Goal: Task Accomplishment & Management: Use online tool/utility

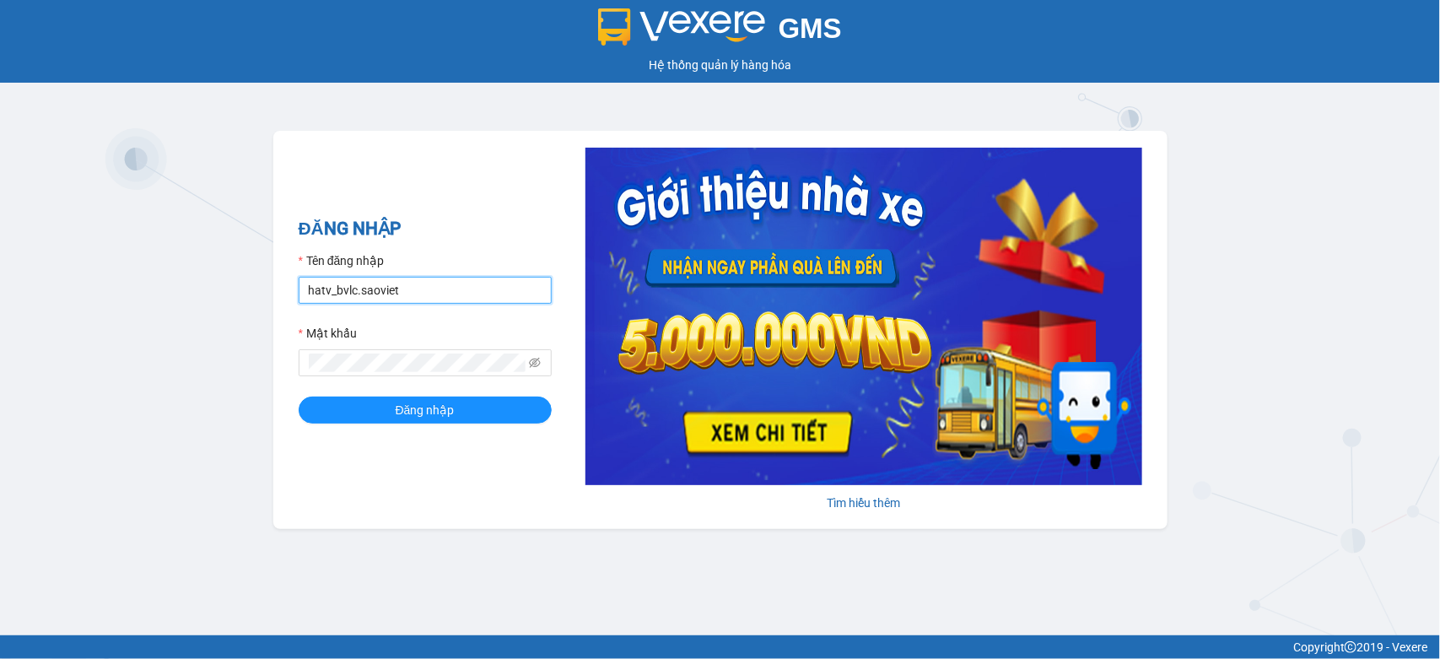
drag, startPoint x: 414, startPoint y: 284, endPoint x: 266, endPoint y: 304, distance: 149.8
click at [266, 304] on div "GMS Hệ thống quản lý hàng hóa ĐĂNG NHẬP Tên đăng nhập hatv_bvlc.saoviet Mật khẩ…" at bounding box center [720, 317] width 1440 height 635
type input "quyendtx_ktlc.saoviet"
click at [268, 384] on div "GMS Hệ thống quản lý hàng hóa ĐĂNG NHẬP Tên đăng nhập quyendtx_ktlc.saoviet Mật…" at bounding box center [720, 317] width 1440 height 635
click at [299, 397] on button "Đăng nhập" at bounding box center [425, 410] width 253 height 27
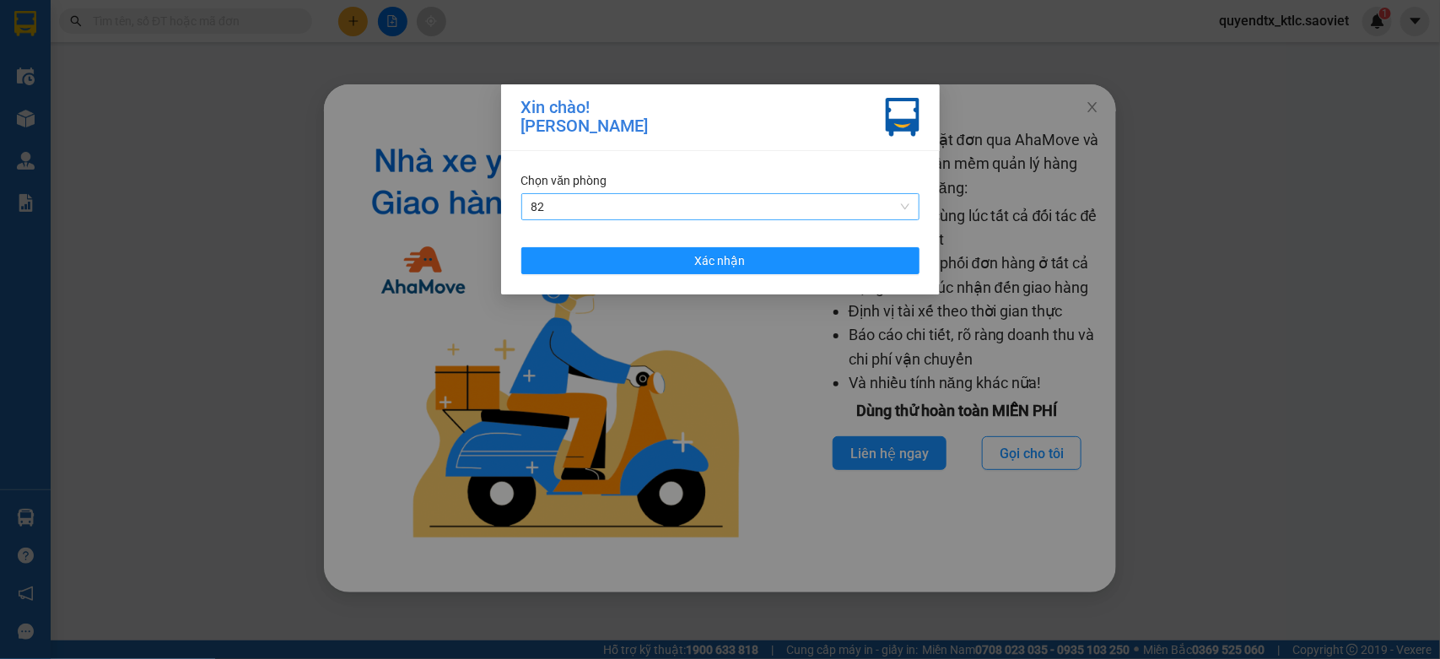
click at [602, 204] on span "82" at bounding box center [721, 206] width 378 height 25
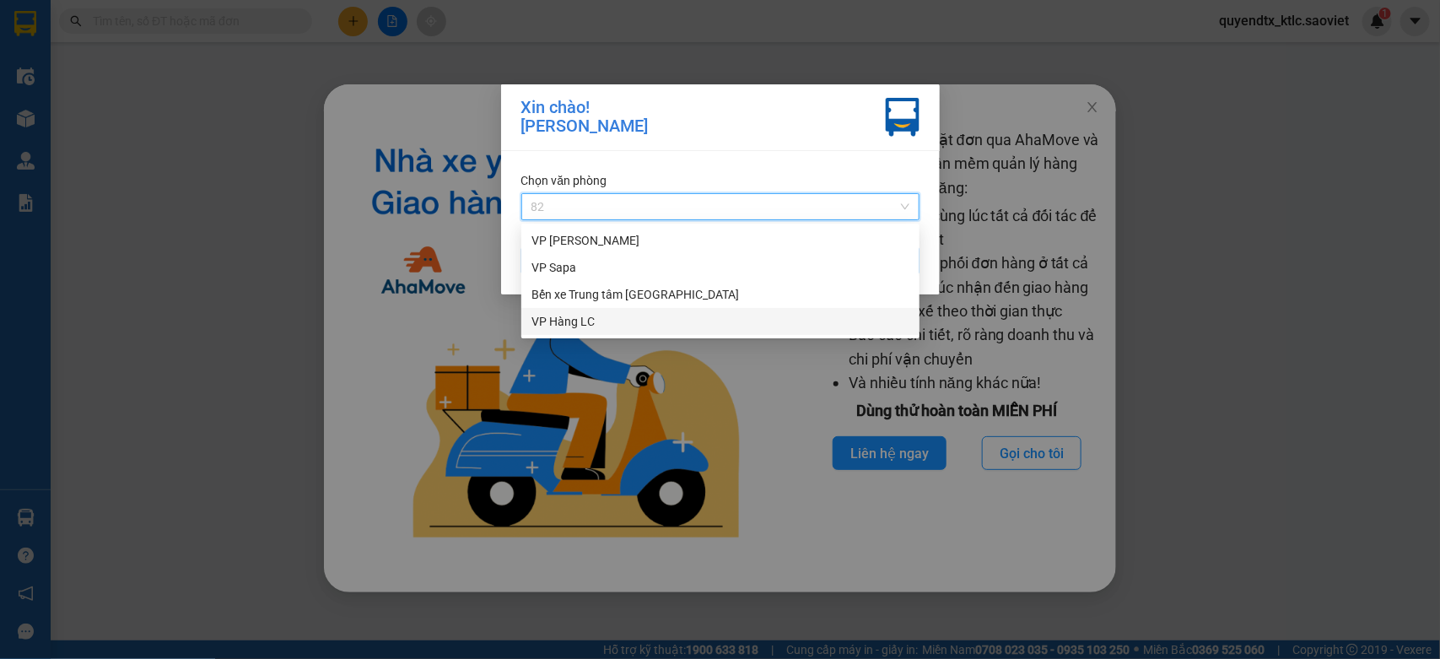
click at [597, 319] on div "VP Hàng LC" at bounding box center [721, 321] width 378 height 19
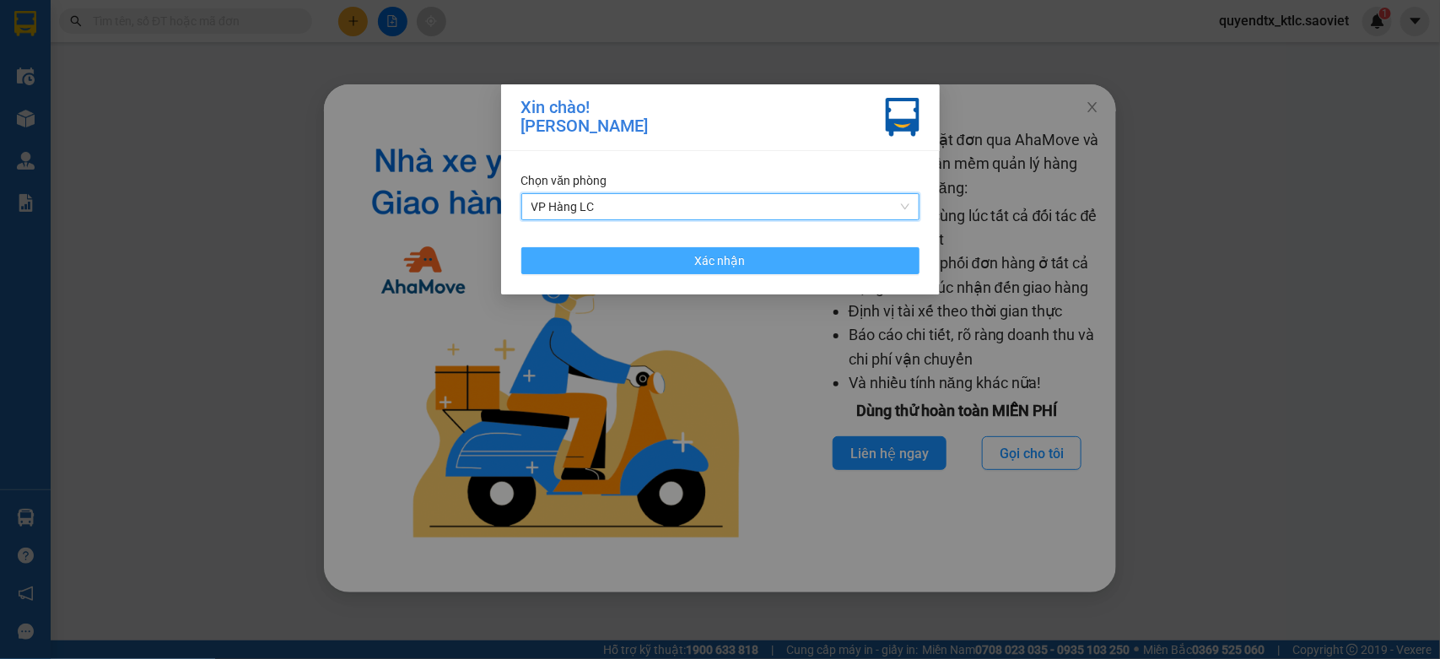
click at [643, 254] on button "Xác nhận" at bounding box center [720, 260] width 398 height 27
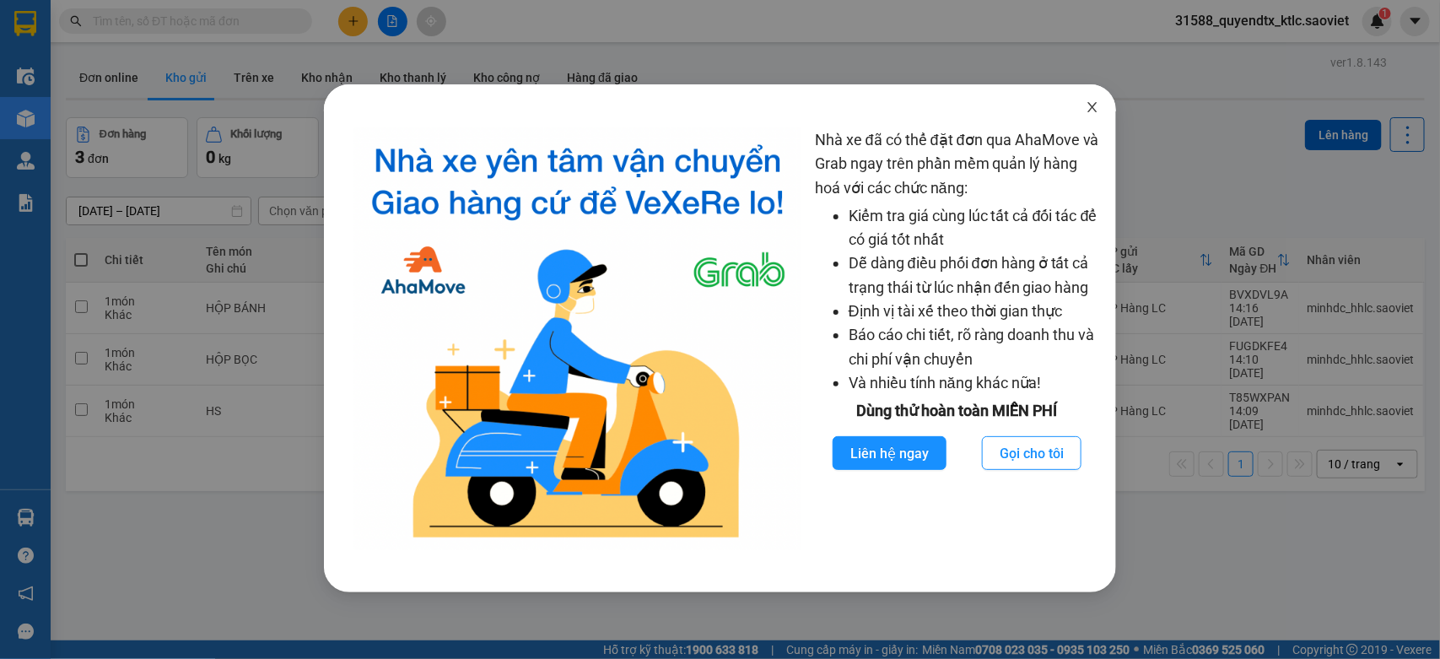
click at [1087, 110] on icon "close" at bounding box center [1093, 107] width 14 height 14
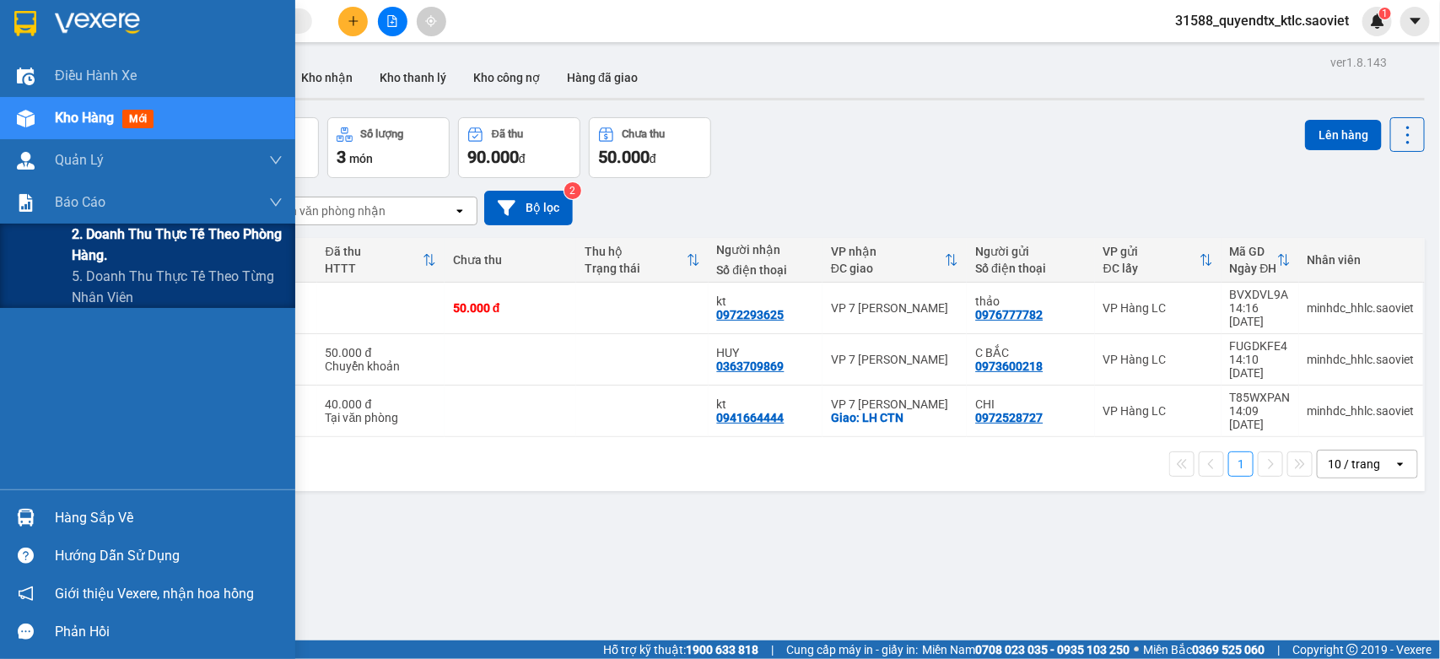
click at [104, 238] on span "2. Doanh thu thực tế theo phòng hàng." at bounding box center [177, 245] width 211 height 42
